Goal: Communication & Community: Ask a question

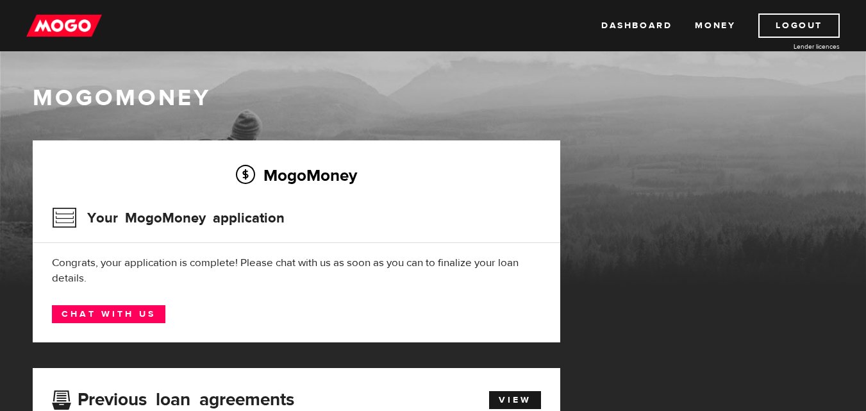
click at [115, 313] on link "Chat with us" at bounding box center [108, 314] width 113 height 18
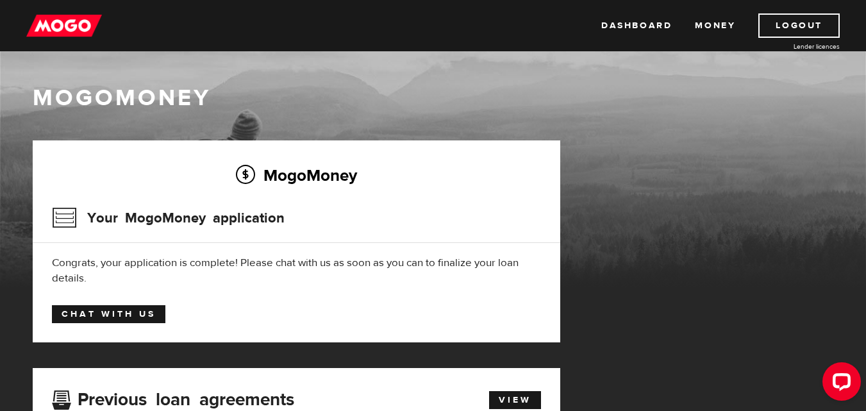
click at [122, 310] on link "Chat with us" at bounding box center [108, 314] width 113 height 18
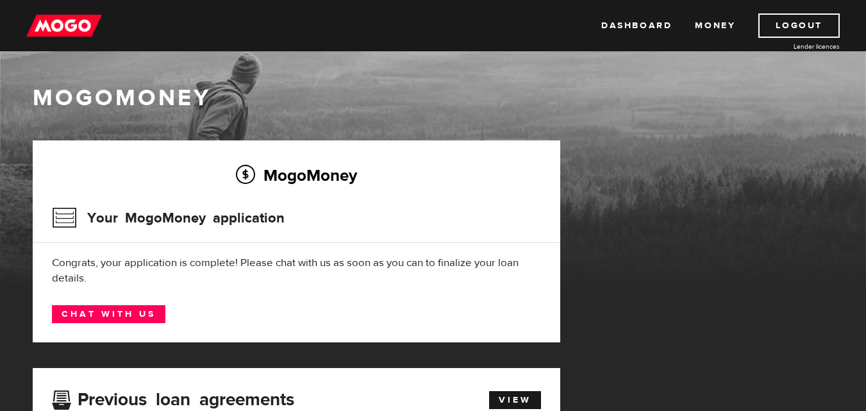
scroll to position [64, 0]
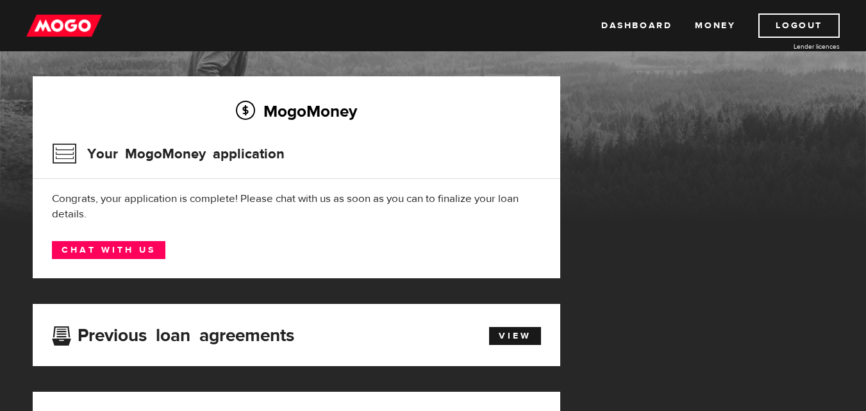
drag, startPoint x: 614, startPoint y: 240, endPoint x: 419, endPoint y: 16, distance: 296.7
click at [419, 16] on div "Dashboard Money Logout Lender licences Dashboard Money Logout Lender licences" at bounding box center [433, 25] width 866 height 51
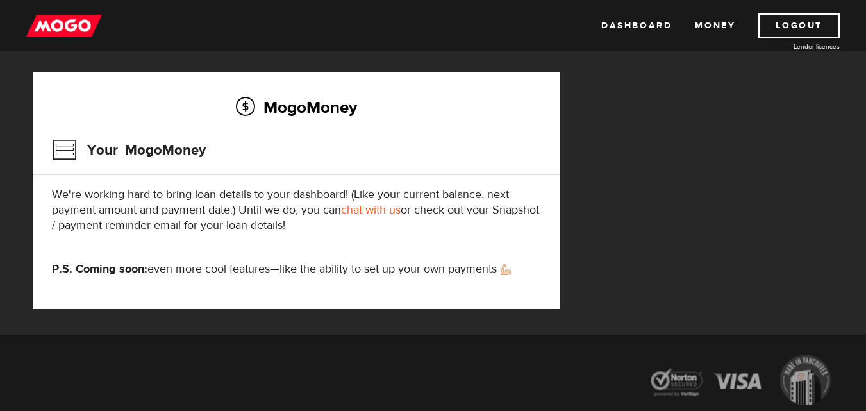
scroll to position [385, 0]
drag, startPoint x: 715, startPoint y: 410, endPoint x: 698, endPoint y: 67, distance: 344.1
click at [696, 56] on div "MogoMoney Your MogoMoney application Expired Your MogoMoney credit decision has…" at bounding box center [433, 45] width 821 height 578
